Goal: Information Seeking & Learning: Learn about a topic

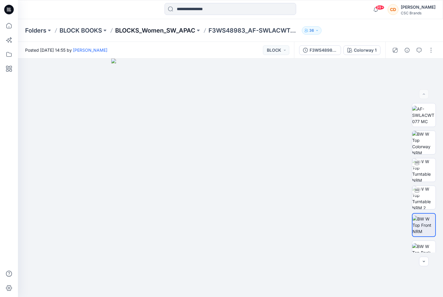
click at [180, 31] on p "BLOCKS_Women_SW_APAC" at bounding box center [155, 30] width 80 height 8
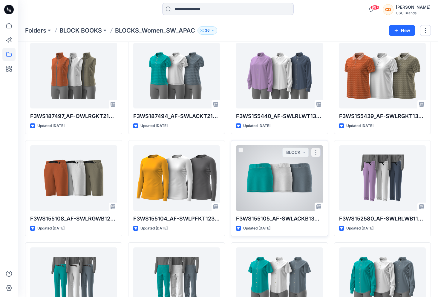
scroll to position [55, 0]
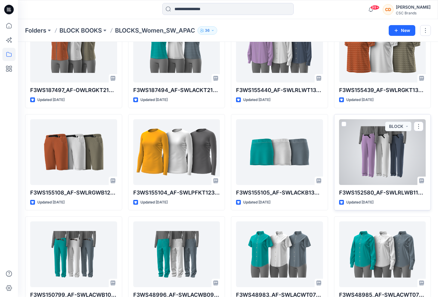
click at [368, 165] on div at bounding box center [382, 152] width 87 height 66
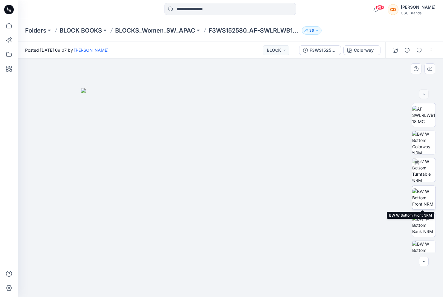
click at [425, 203] on img at bounding box center [423, 197] width 23 height 19
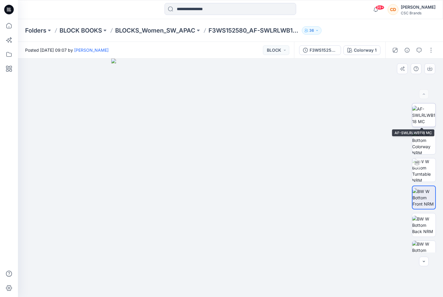
click at [422, 120] on img at bounding box center [423, 115] width 23 height 19
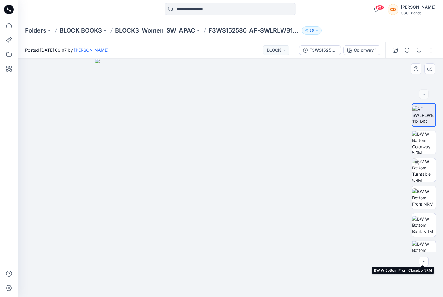
click at [425, 243] on img at bounding box center [423, 252] width 23 height 23
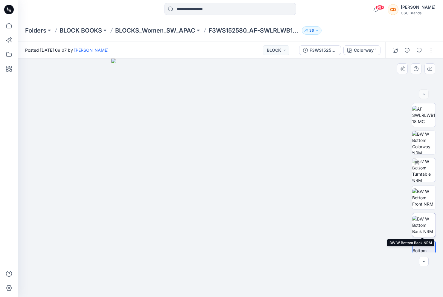
click at [423, 225] on img at bounding box center [423, 225] width 23 height 19
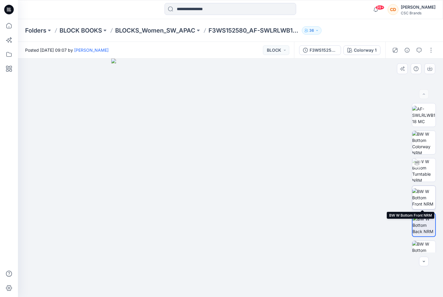
click at [423, 195] on img at bounding box center [423, 197] width 23 height 19
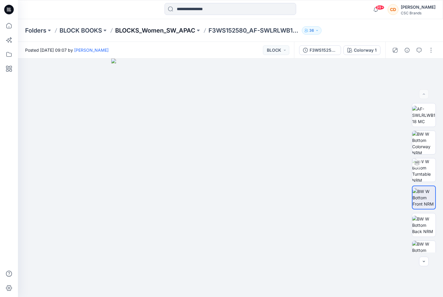
click at [176, 31] on p "BLOCKS_Women_SW_APAC" at bounding box center [155, 30] width 80 height 8
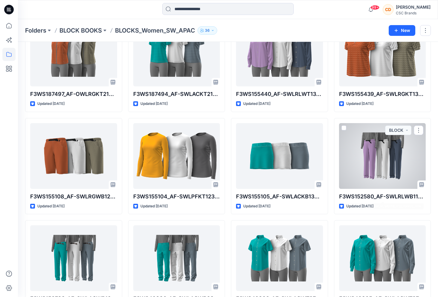
scroll to position [66, 0]
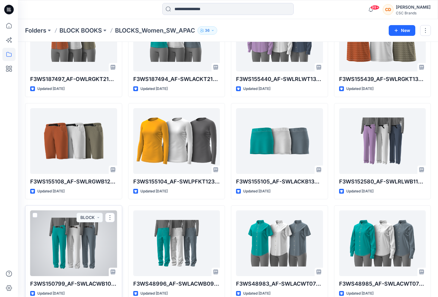
click at [90, 244] on div at bounding box center [73, 244] width 87 height 66
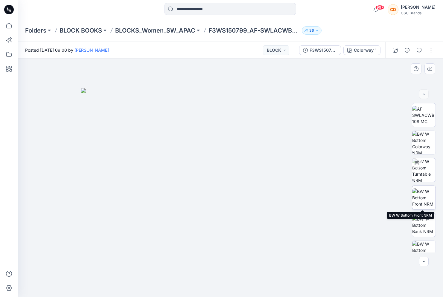
click at [426, 198] on img at bounding box center [423, 197] width 23 height 19
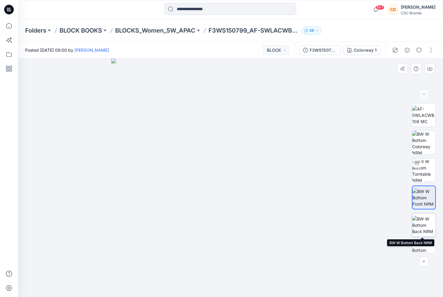
click at [430, 222] on img at bounding box center [423, 225] width 23 height 19
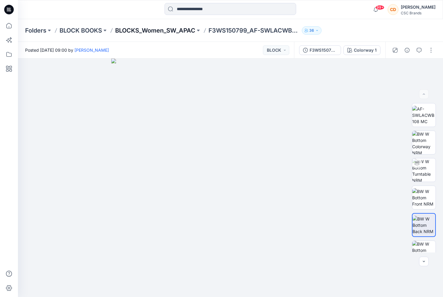
click at [180, 29] on p "BLOCKS_Women_SW_APAC" at bounding box center [155, 30] width 80 height 8
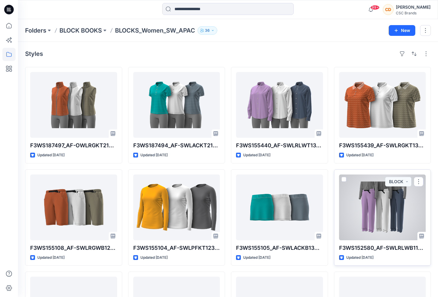
click at [377, 207] on div at bounding box center [382, 208] width 87 height 66
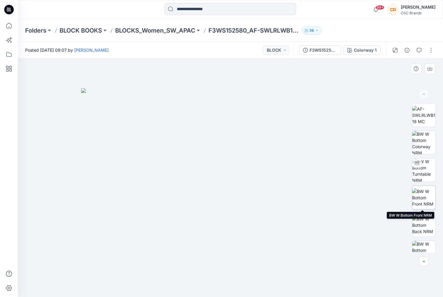
click at [429, 199] on img at bounding box center [423, 197] width 23 height 19
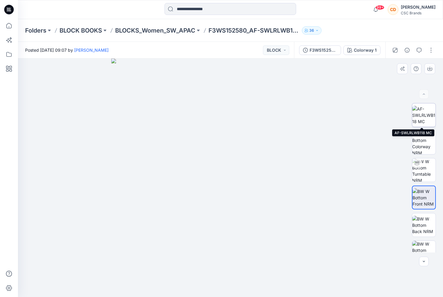
click at [421, 117] on img at bounding box center [423, 115] width 23 height 19
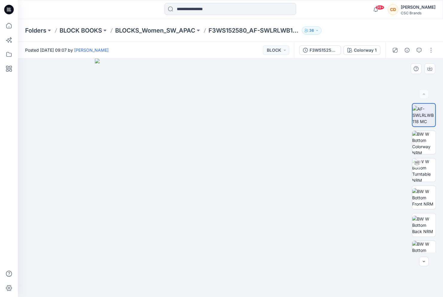
click at [354, 121] on img at bounding box center [231, 178] width 272 height 239
click at [335, 90] on img at bounding box center [231, 178] width 272 height 239
click at [324, 95] on img at bounding box center [231, 178] width 272 height 239
click at [313, 68] on img at bounding box center [231, 178] width 272 height 239
click at [429, 68] on icon "button" at bounding box center [429, 68] width 5 height 5
